Goal: Book appointment/travel/reservation

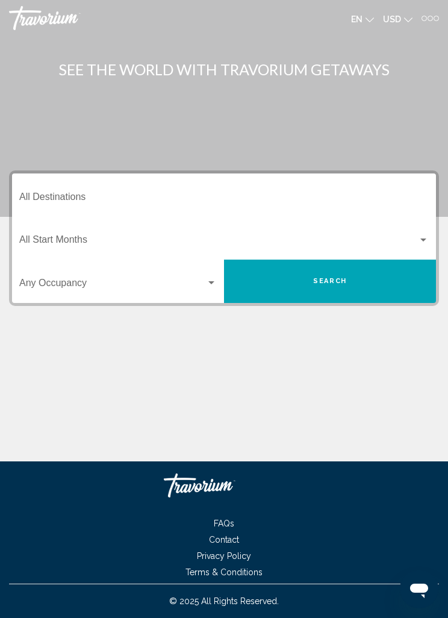
click at [52, 196] on input "Destination All Destinations" at bounding box center [224, 199] width 410 height 11
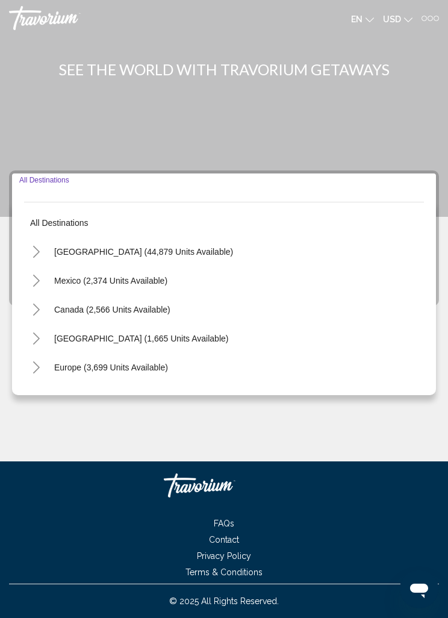
scroll to position [39, 0]
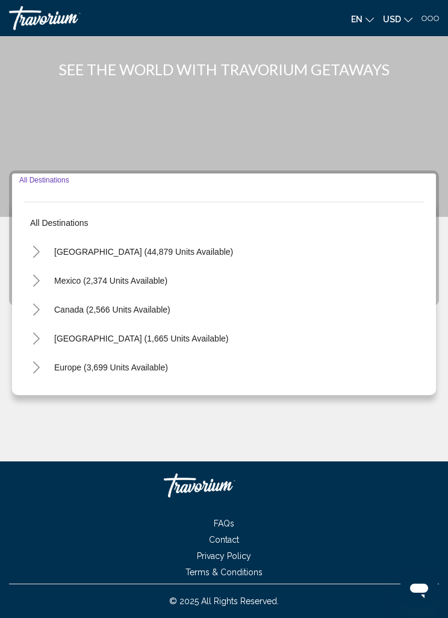
click at [287, 78] on div "Main content" at bounding box center [224, 108] width 448 height 217
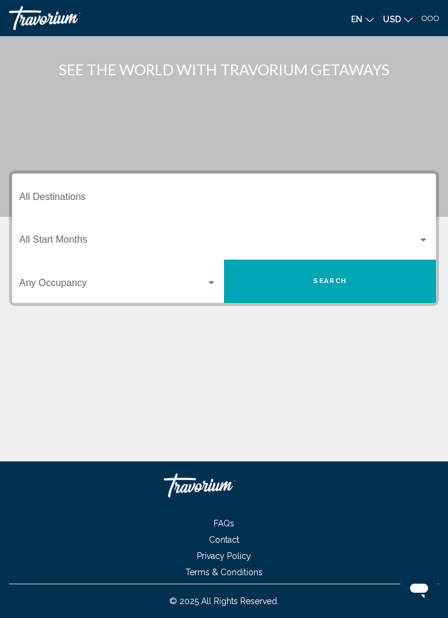
click at [55, 194] on input "Destination All Destinations" at bounding box center [224, 199] width 410 height 11
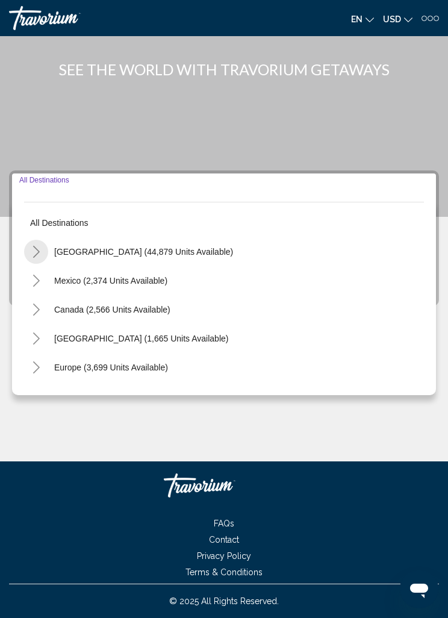
click at [40, 246] on icon "Toggle United States (44,879 units available)" at bounding box center [36, 252] width 9 height 12
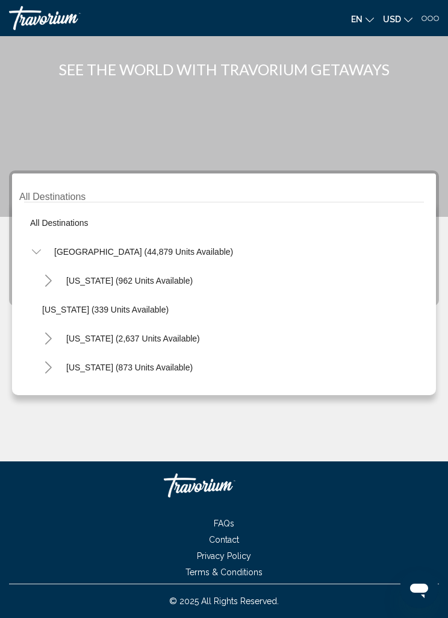
click at [57, 327] on button "Toggle California (2,637 units available)" at bounding box center [48, 339] width 24 height 24
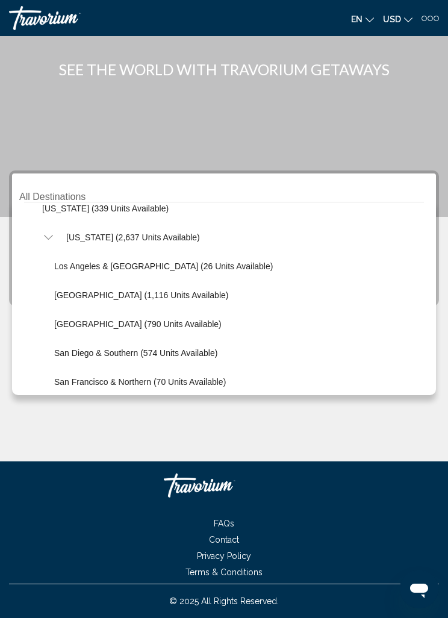
scroll to position [107, 0]
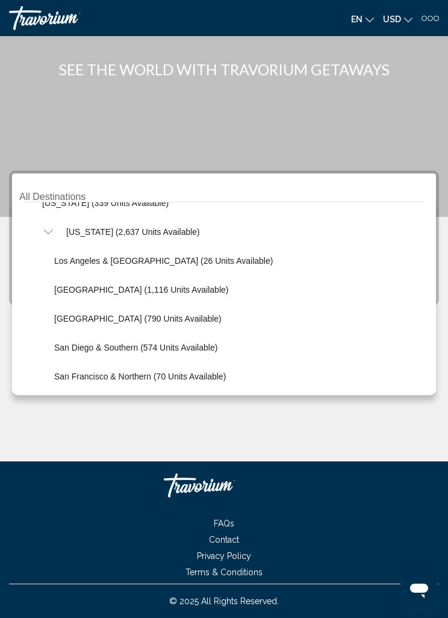
click at [126, 285] on span "Lake Tahoe (1,116 units available)" at bounding box center [141, 290] width 174 height 10
type input "**********"
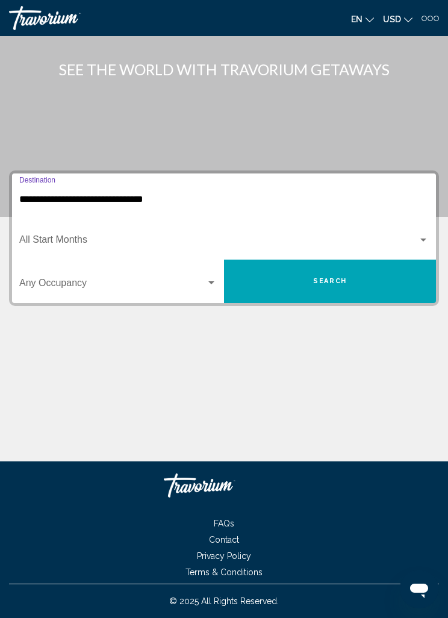
click at [84, 237] on span "Search widget" at bounding box center [218, 242] width 399 height 11
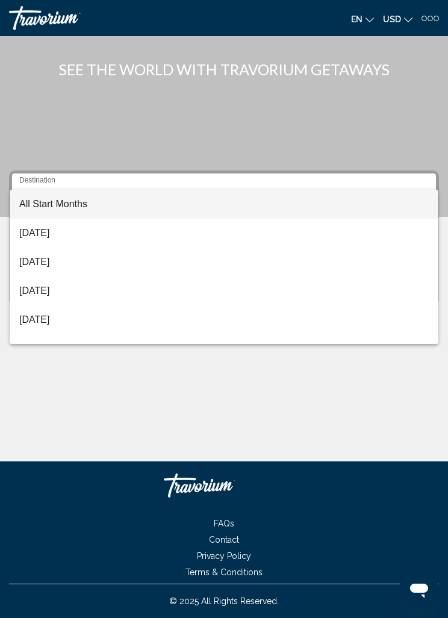
click at [60, 184] on div at bounding box center [224, 309] width 448 height 618
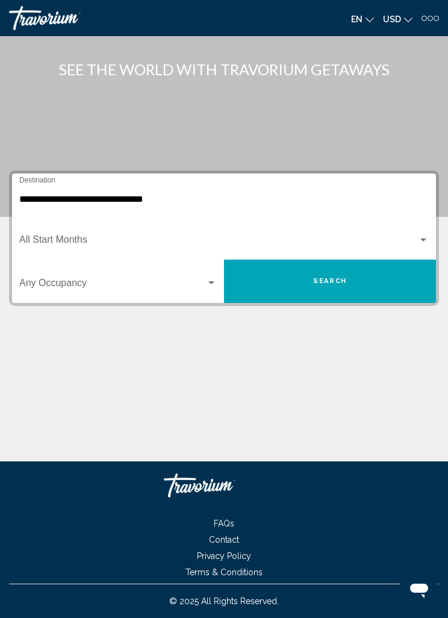
click at [201, 280] on span "Search widget" at bounding box center [112, 285] width 187 height 11
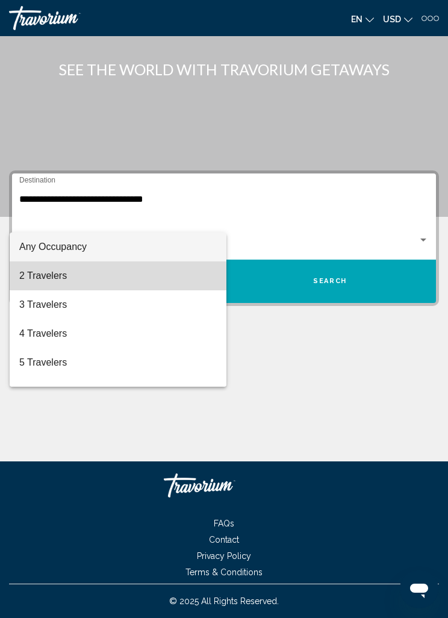
click at [67, 278] on span "2 Travelers" at bounding box center [118, 276] width 198 height 29
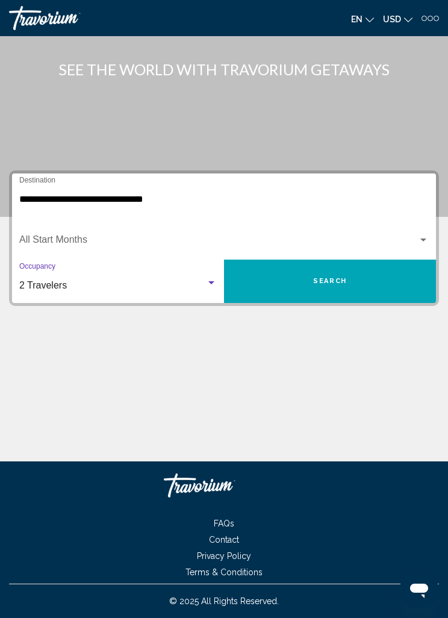
click at [322, 277] on span "Search" at bounding box center [330, 281] width 34 height 8
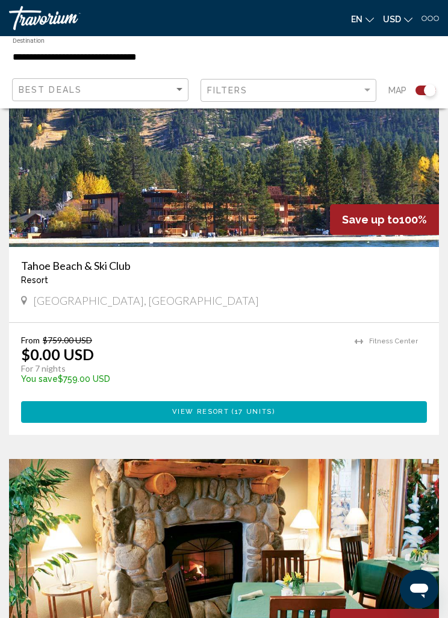
scroll to position [3193, 0]
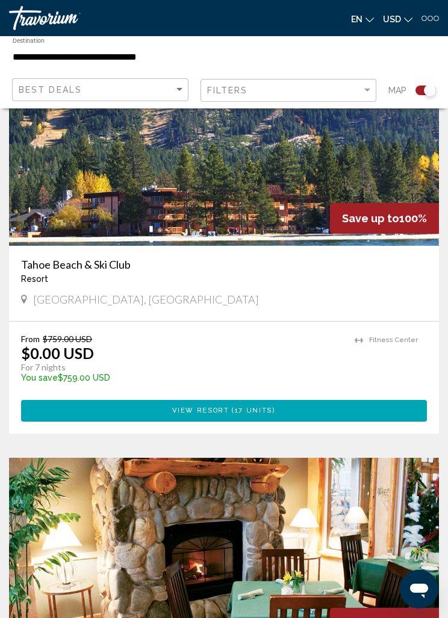
click at [249, 413] on span "17 units" at bounding box center [253, 411] width 37 height 8
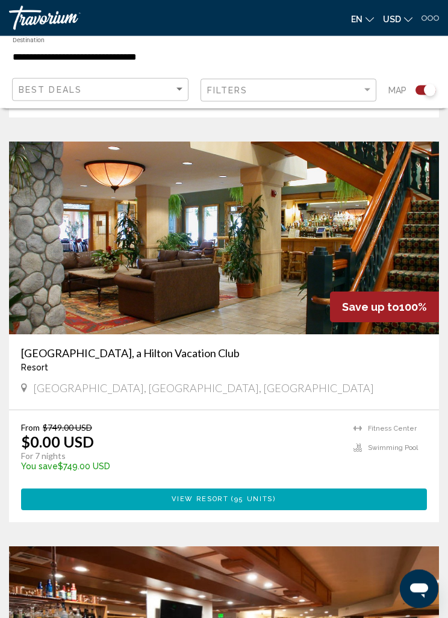
scroll to position [1889, 0]
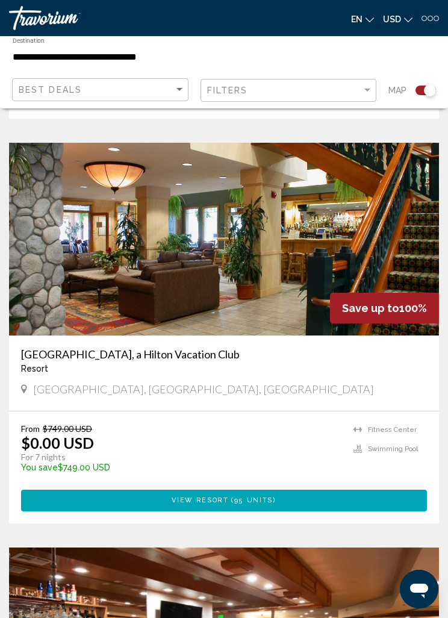
click at [224, 504] on span "View Resort" at bounding box center [200, 501] width 57 height 8
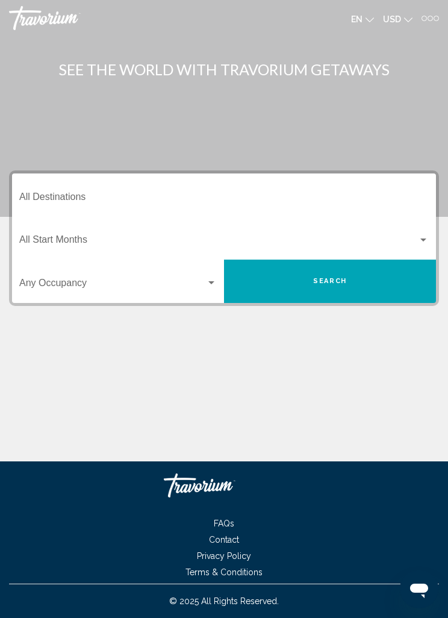
click at [435, 19] on div at bounding box center [436, 18] width 5 height 5
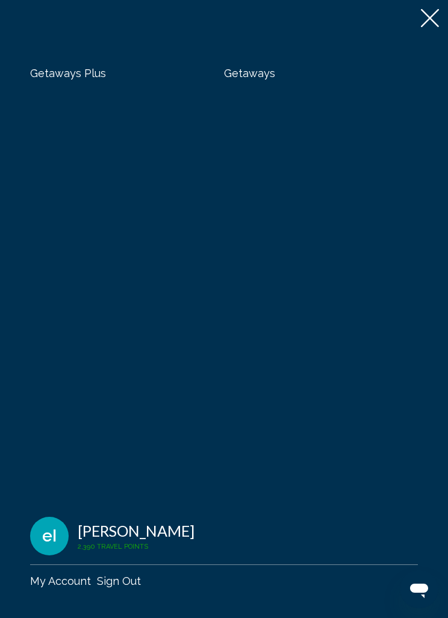
click at [60, 79] on span "Getaways Plus" at bounding box center [68, 73] width 76 height 13
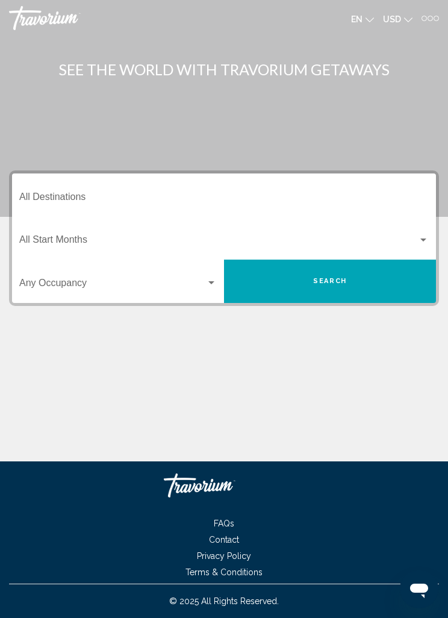
click at [438, 16] on div at bounding box center [430, 18] width 17 height 5
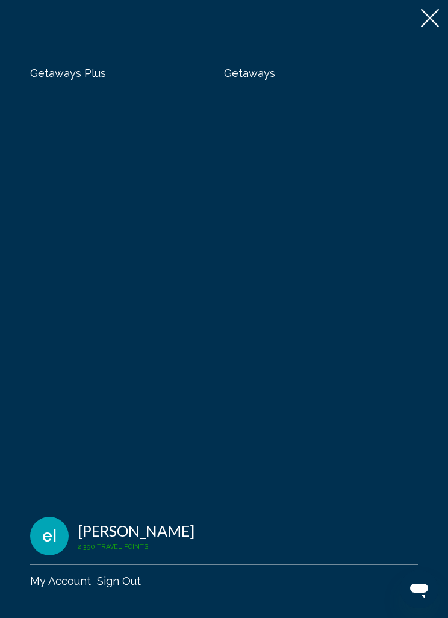
click at [246, 78] on span "Getaways" at bounding box center [249, 73] width 51 height 13
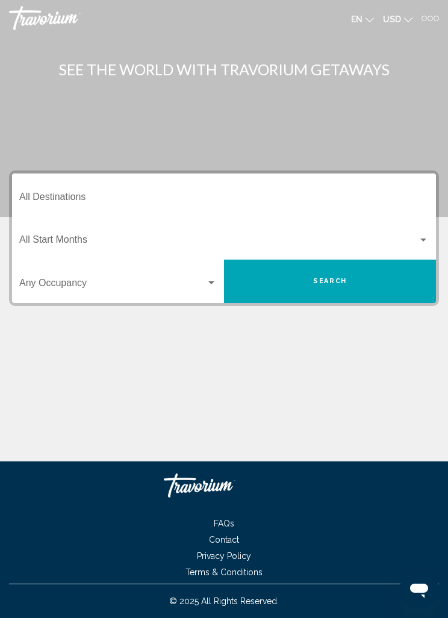
click at [442, 18] on div "Getaways Plus Getaways en English Español Français Italiano Português русский U…" at bounding box center [224, 18] width 448 height 24
click at [425, 18] on div at bounding box center [424, 18] width 5 height 5
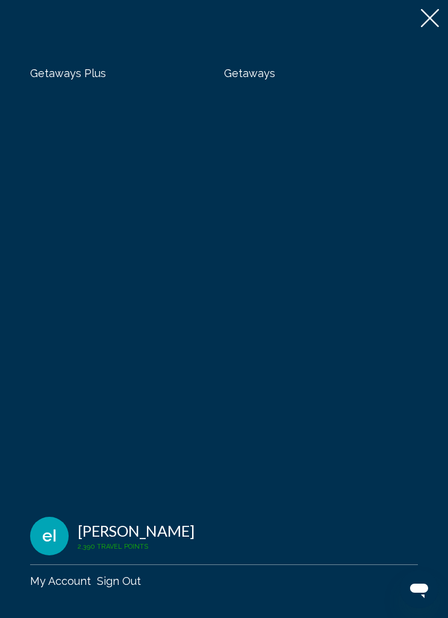
click at [69, 71] on span "Getaways Plus" at bounding box center [68, 73] width 76 height 13
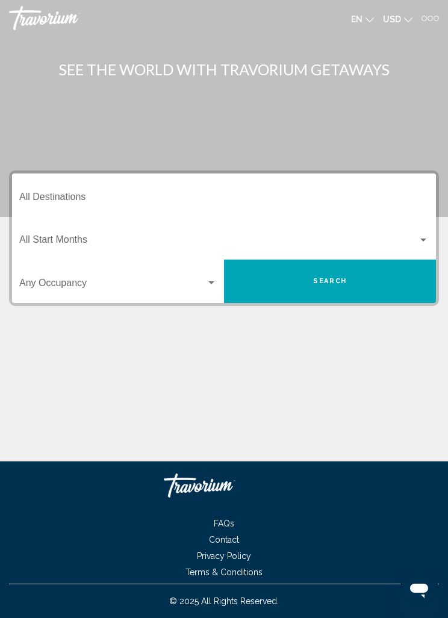
click at [438, 16] on div at bounding box center [436, 18] width 5 height 5
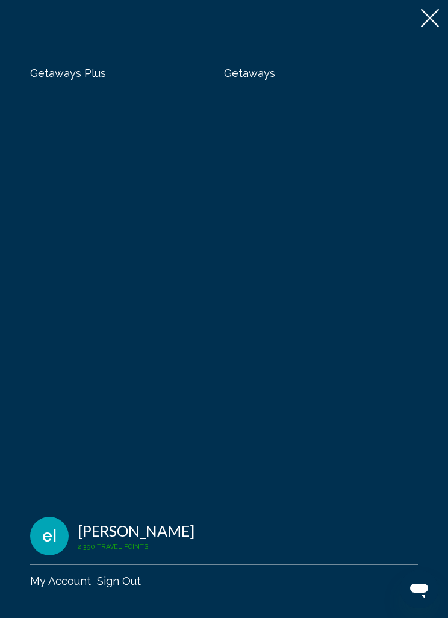
click at [251, 74] on span "Getaways" at bounding box center [249, 73] width 51 height 13
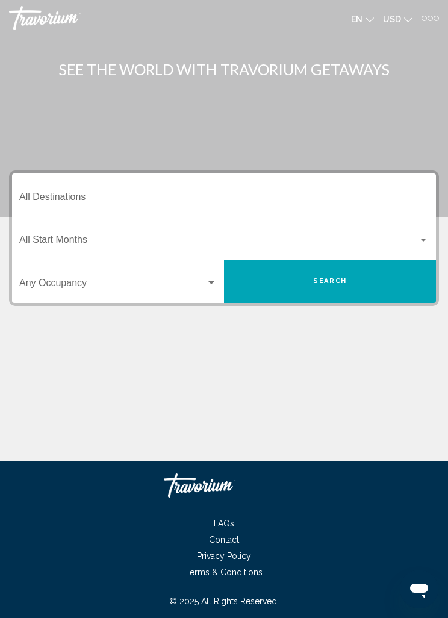
click at [45, 198] on input "Destination All Destinations" at bounding box center [224, 199] width 410 height 11
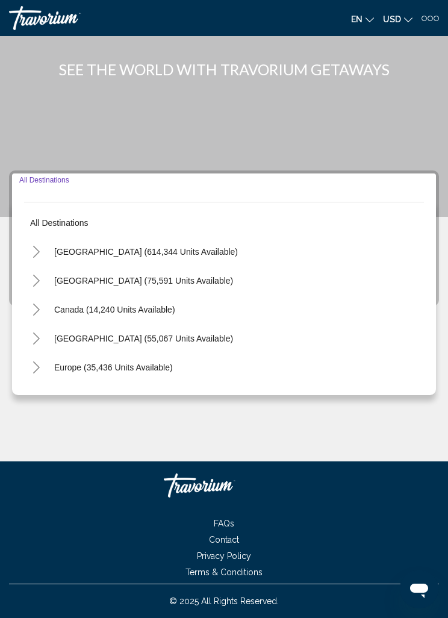
scroll to position [39, 0]
click at [413, 73] on div "Main content" at bounding box center [224, 108] width 448 height 217
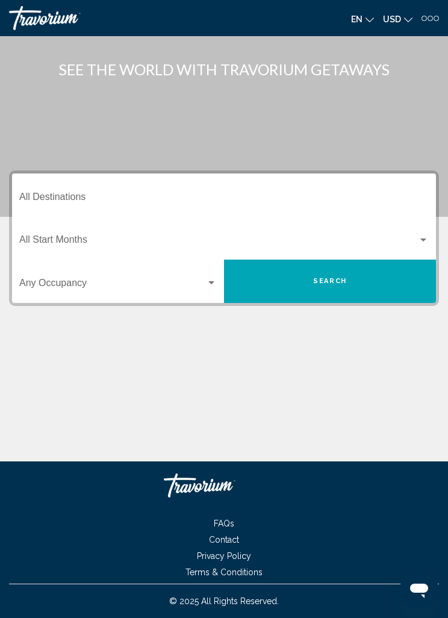
click at [45, 194] on input "Destination All Destinations" at bounding box center [224, 199] width 410 height 11
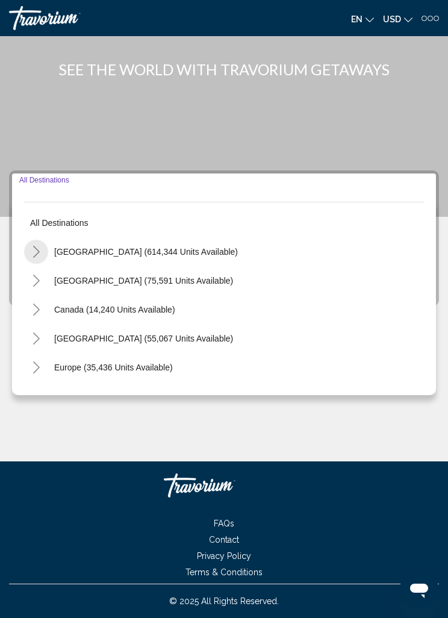
click at [40, 246] on icon "Toggle United States (614,344 units available)" at bounding box center [36, 252] width 9 height 12
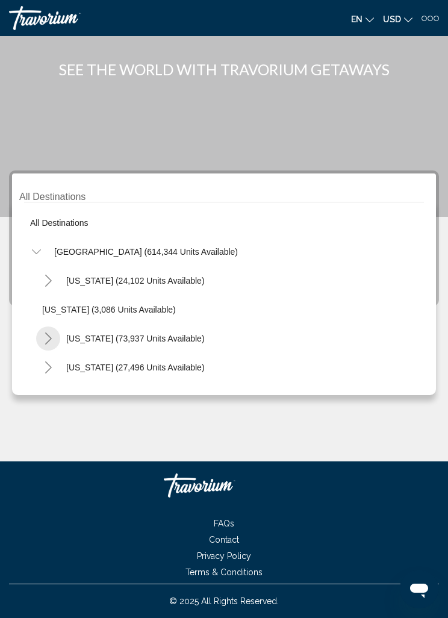
click at [47, 333] on icon "Toggle California (73,937 units available)" at bounding box center [48, 339] width 9 height 12
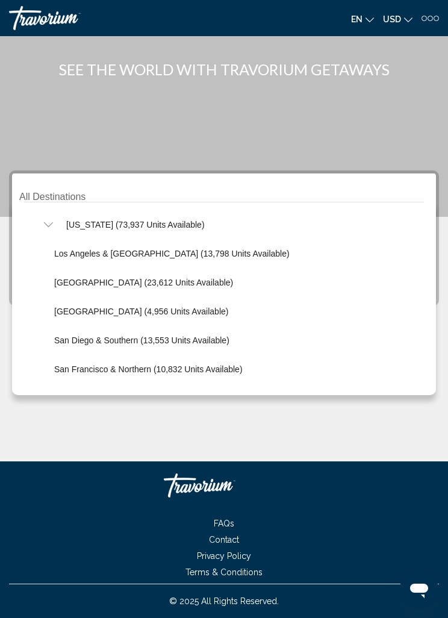
scroll to position [114, 0]
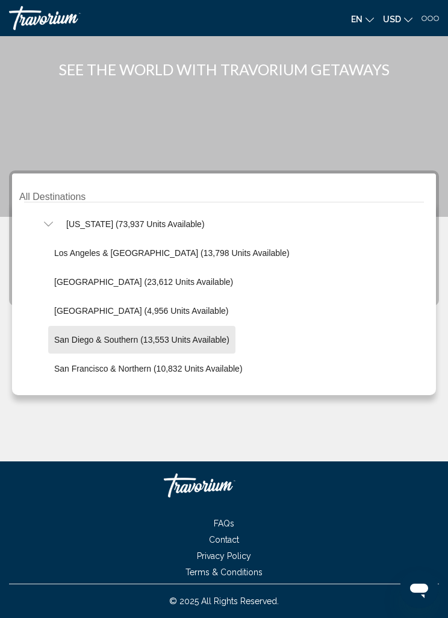
click at [190, 335] on span "San Diego & Southern (13,553 units available)" at bounding box center [141, 340] width 175 height 10
type input "**********"
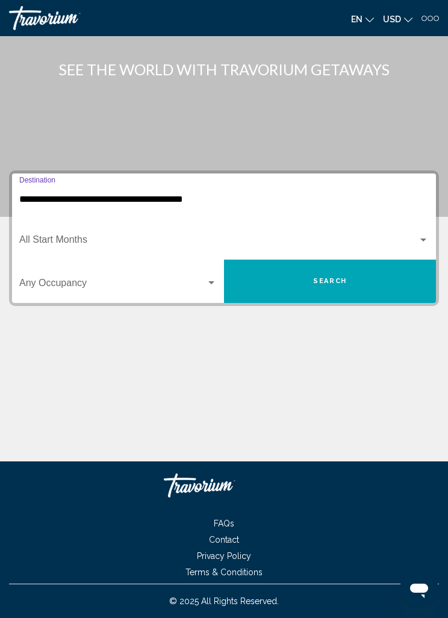
click at [209, 278] on div "Search widget" at bounding box center [211, 283] width 11 height 10
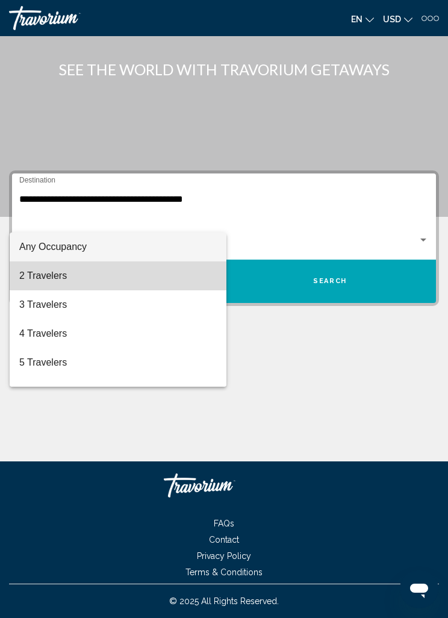
click at [86, 279] on span "2 Travelers" at bounding box center [118, 276] width 198 height 29
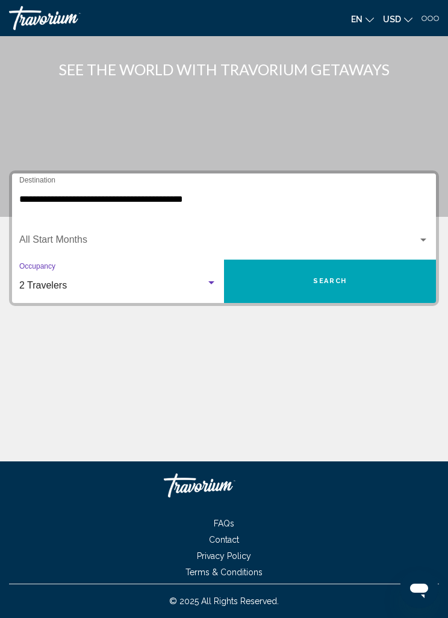
click at [313, 260] on button "Search" at bounding box center [330, 281] width 212 height 43
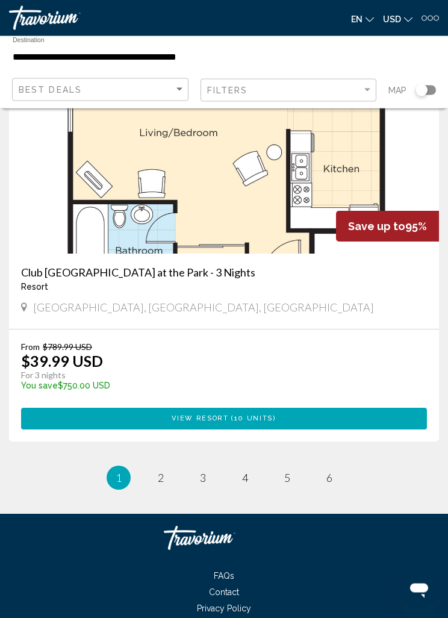
scroll to position [4554, 0]
click at [293, 486] on link "page 5" at bounding box center [287, 477] width 21 height 21
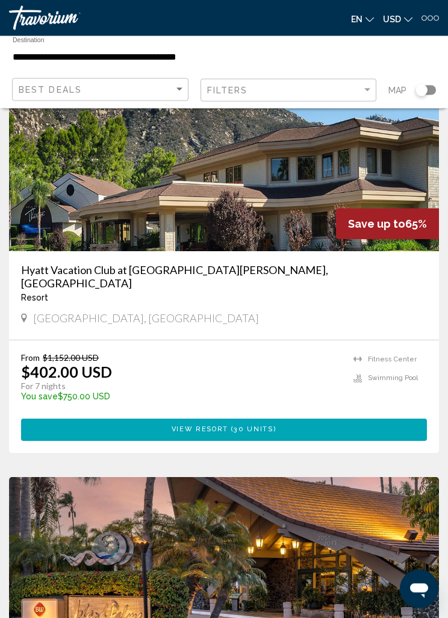
scroll to position [1314, 0]
click at [240, 426] on span "30 units" at bounding box center [253, 430] width 39 height 8
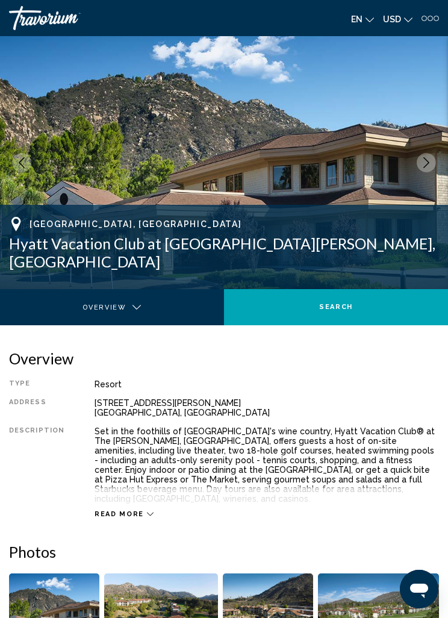
click at [430, 17] on div at bounding box center [430, 18] width 5 height 5
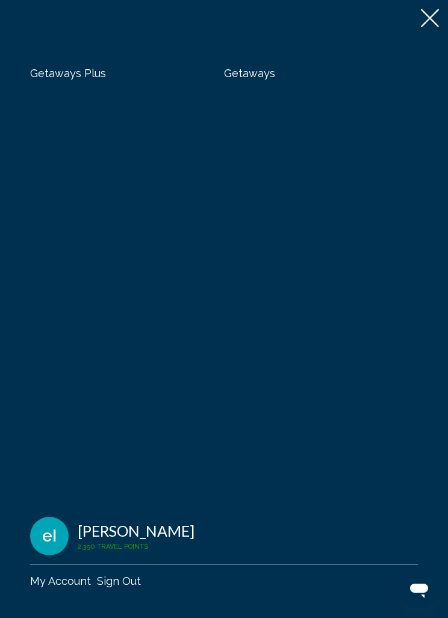
click at [65, 76] on span "Getaways Plus" at bounding box center [68, 73] width 76 height 13
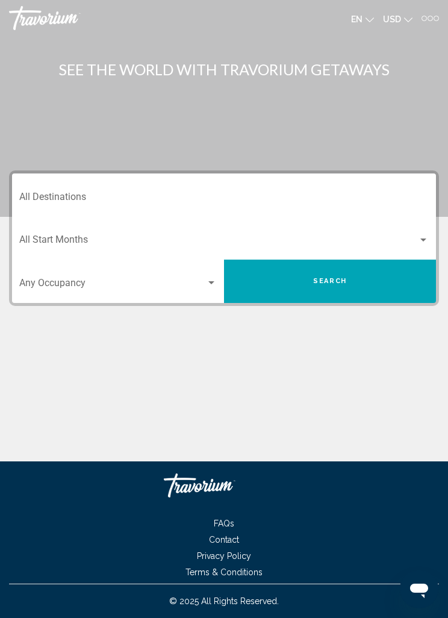
click at [47, 196] on input "Destination All Destinations" at bounding box center [224, 199] width 410 height 11
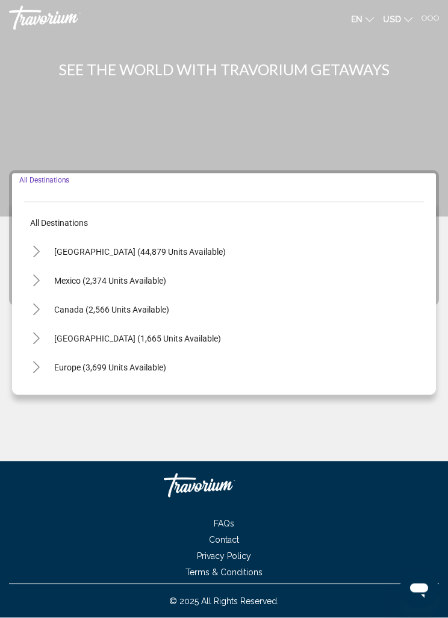
scroll to position [39, 0]
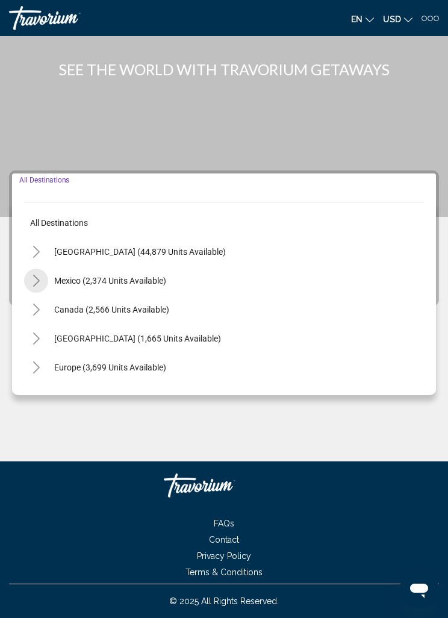
click at [43, 269] on button "Toggle Mexico (2,374 units available)" at bounding box center [36, 281] width 24 height 24
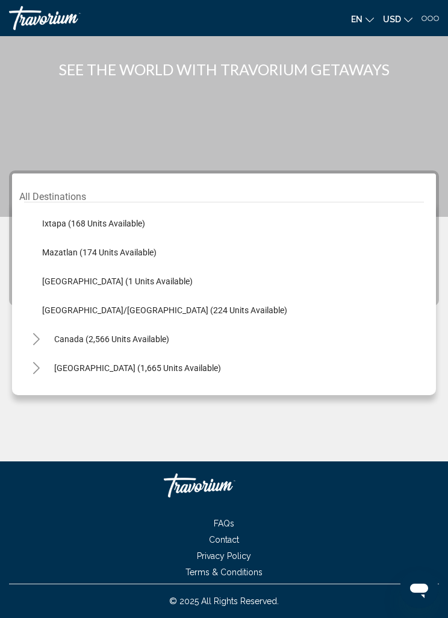
scroll to position [181, 0]
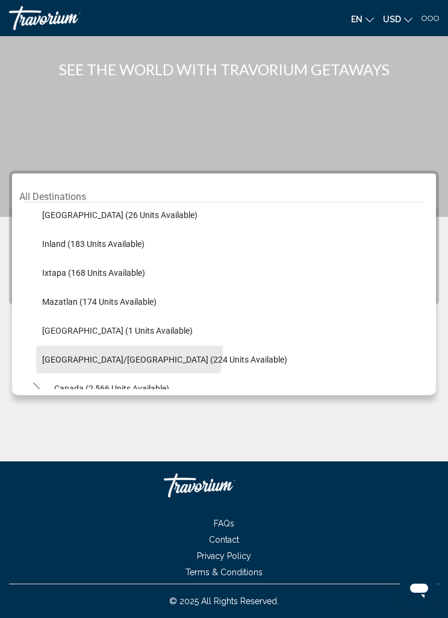
click at [129, 346] on button "[GEOGRAPHIC_DATA]/[GEOGRAPHIC_DATA] (224 units available)" at bounding box center [164, 360] width 257 height 28
type input "**********"
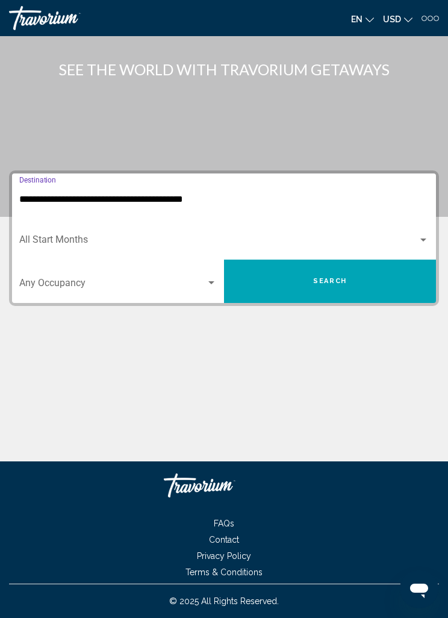
click at [205, 280] on span "Search widget" at bounding box center [112, 285] width 187 height 11
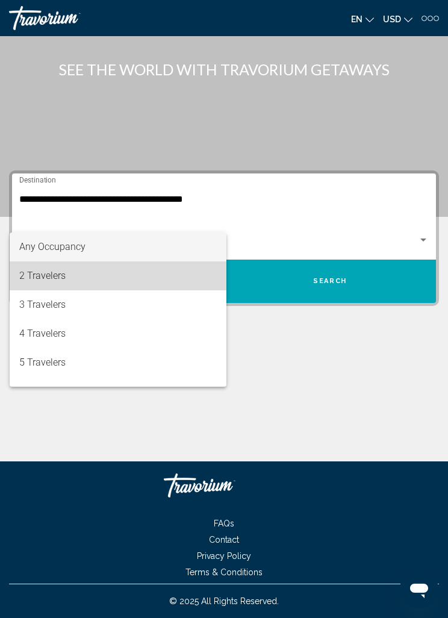
click at [80, 280] on span "2 Travelers" at bounding box center [118, 276] width 198 height 29
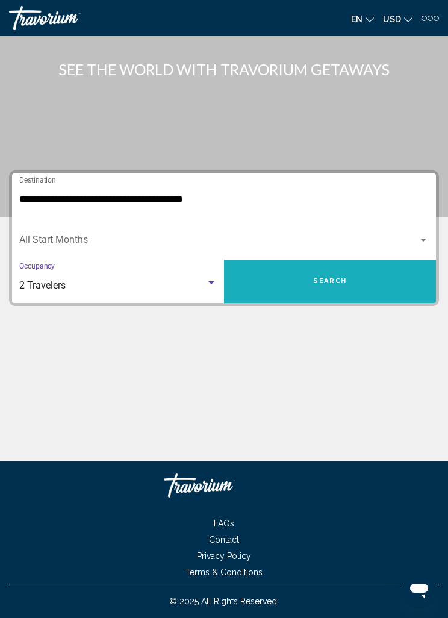
click at [332, 260] on button "Search" at bounding box center [330, 281] width 212 height 43
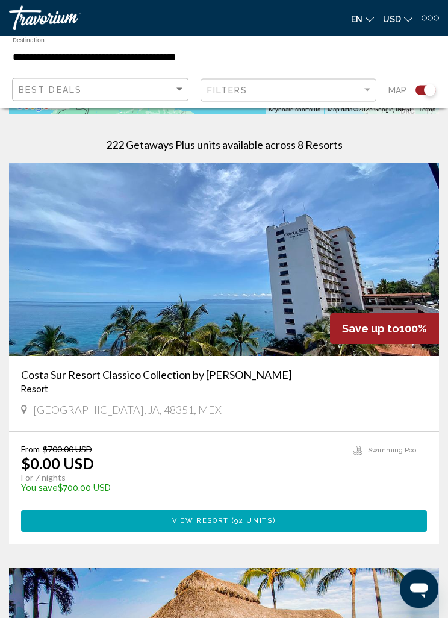
scroll to position [248, 0]
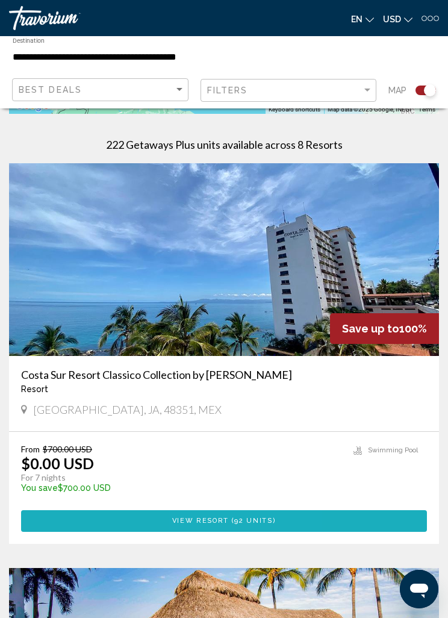
click at [222, 525] on span "View Resort" at bounding box center [200, 521] width 57 height 8
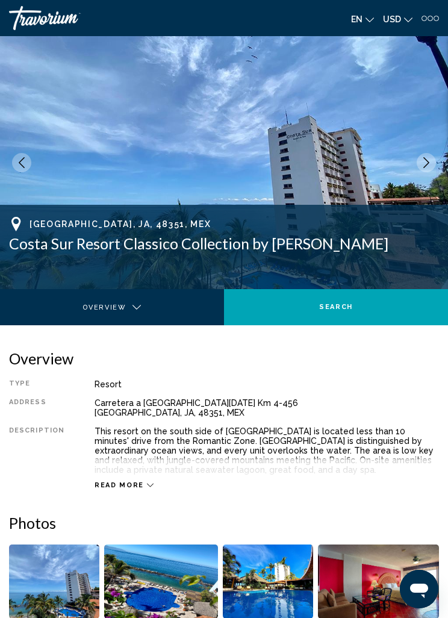
click at [431, 19] on div at bounding box center [430, 18] width 5 height 5
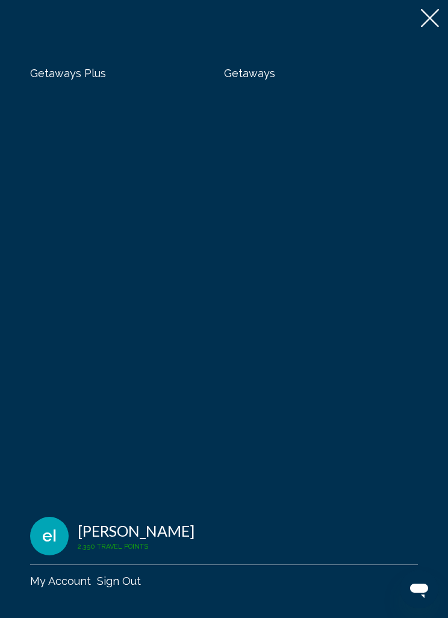
click at [61, 79] on span "Getaways Plus" at bounding box center [68, 73] width 76 height 13
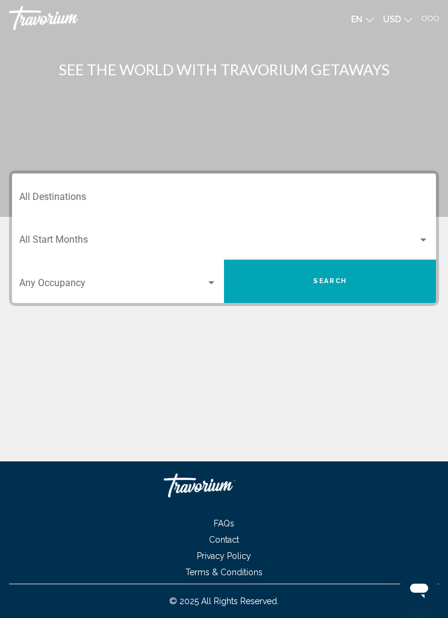
click at [55, 196] on input "Destination All Destinations" at bounding box center [224, 199] width 410 height 11
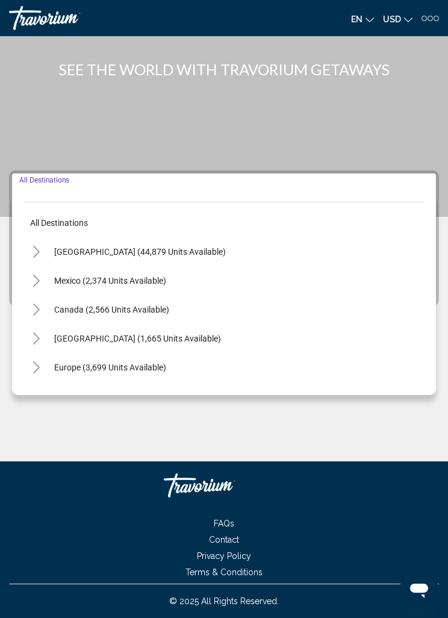
scroll to position [39, 0]
click at [39, 275] on icon "Toggle Mexico (2,374 units available)" at bounding box center [36, 281] width 9 height 12
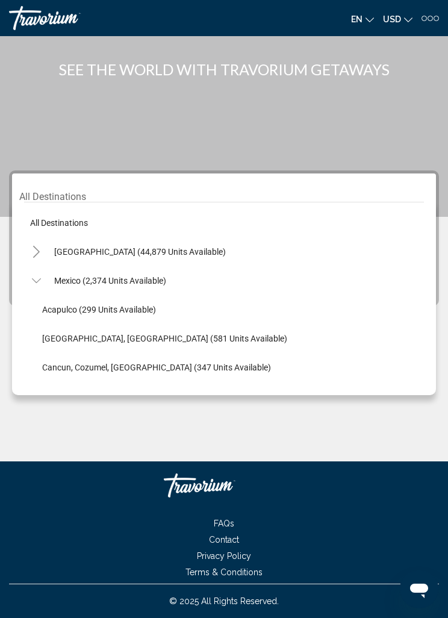
click at [169, 334] on span "[GEOGRAPHIC_DATA], [GEOGRAPHIC_DATA] (581 units available)" at bounding box center [164, 339] width 245 height 10
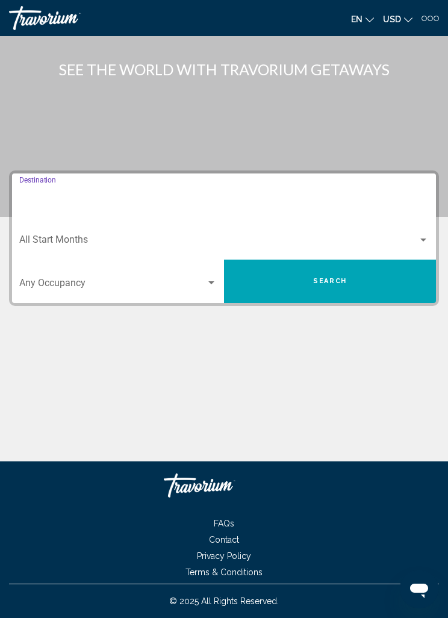
type input "**********"
click at [205, 280] on span "Search widget" at bounding box center [112, 285] width 187 height 11
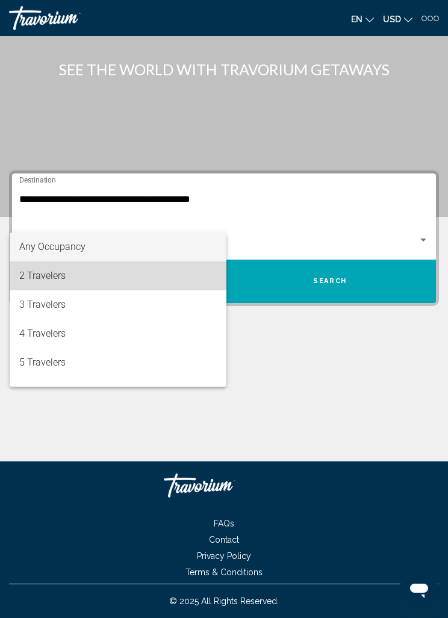
click at [71, 282] on span "2 Travelers" at bounding box center [118, 276] width 198 height 29
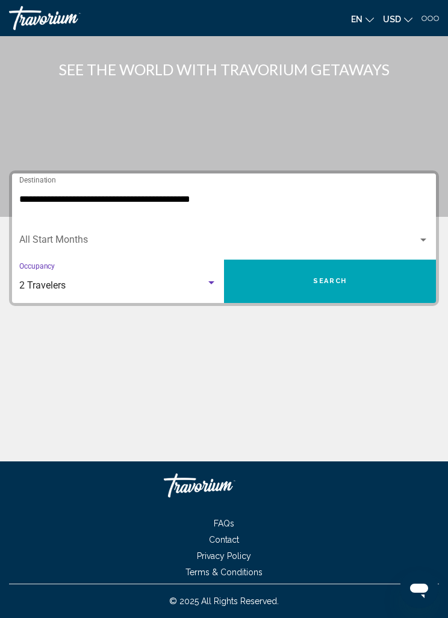
click at [370, 260] on button "Search" at bounding box center [330, 281] width 212 height 43
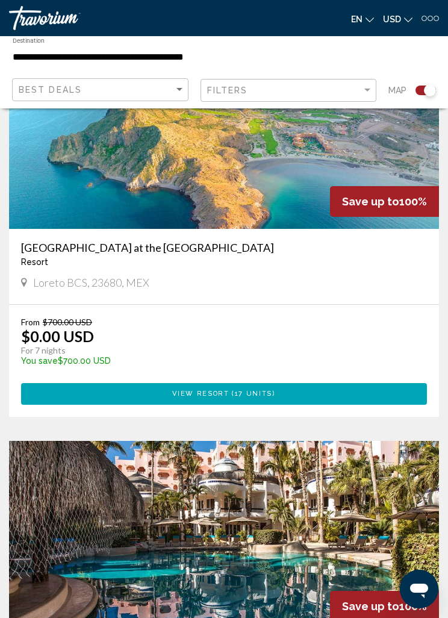
scroll to position [1952, 0]
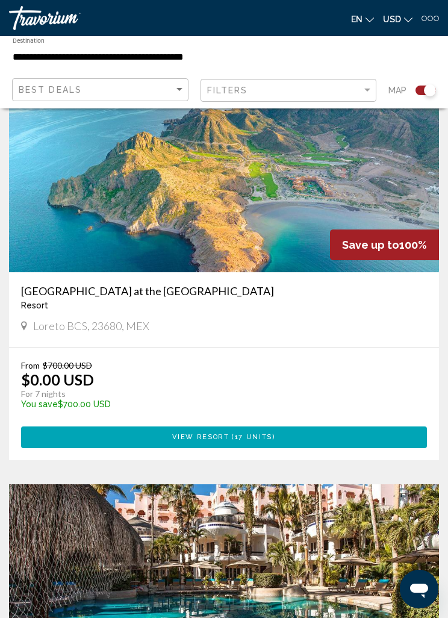
click at [247, 437] on span "17 units" at bounding box center [253, 437] width 37 height 8
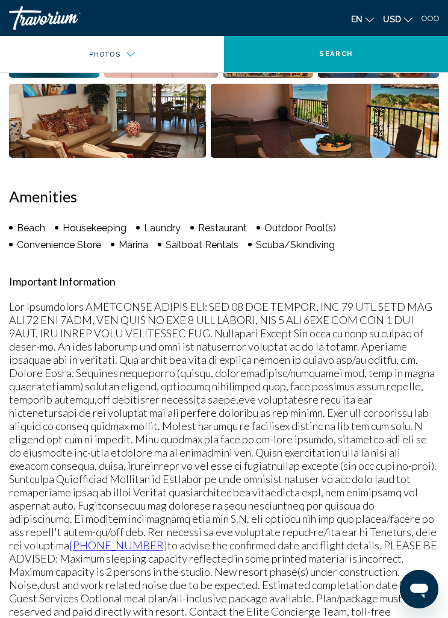
scroll to position [506, 0]
